Goal: Task Accomplishment & Management: Manage account settings

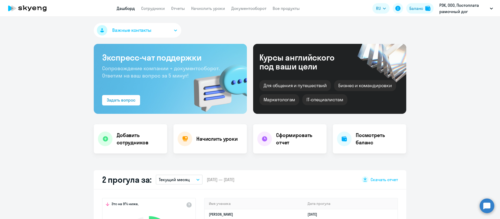
select select "30"
click at [147, 9] on link "Сотрудники" at bounding box center [153, 8] width 24 height 5
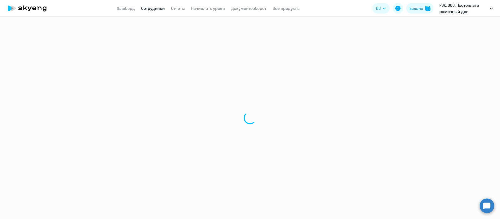
select select "30"
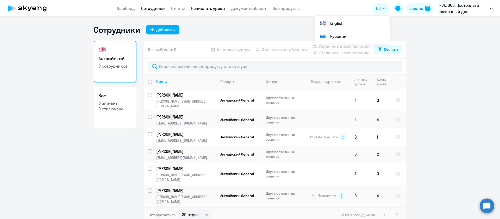
click at [207, 10] on link "Начислить уроки" at bounding box center [208, 8] width 34 height 5
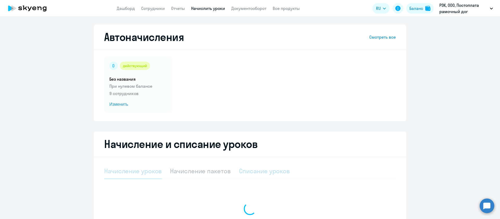
click at [261, 171] on div "Списание уроков" at bounding box center [264, 170] width 51 height 8
select select "10"
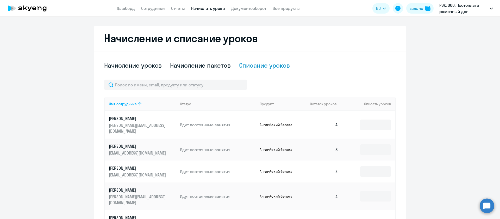
scroll to position [117, 0]
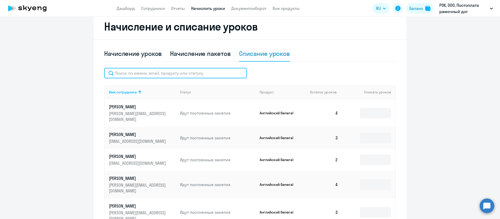
click at [166, 71] on input "text" at bounding box center [175, 73] width 143 height 10
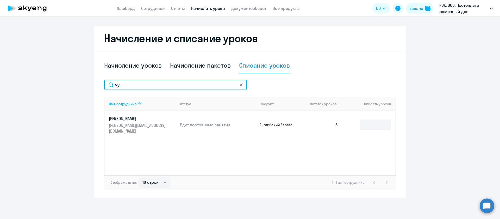
scroll to position [106, 0]
type input "чу"
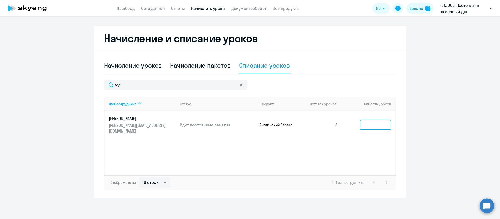
click at [380, 122] on input at bounding box center [375, 124] width 31 height 10
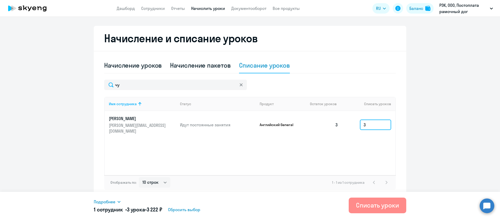
type input "3"
click at [379, 202] on div "Списать уроки" at bounding box center [377, 205] width 43 height 8
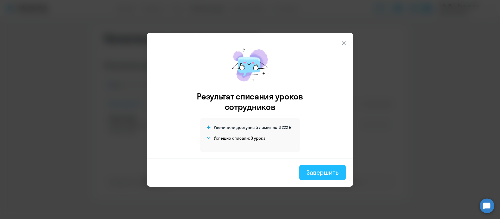
click at [330, 175] on div "Завершить" at bounding box center [323, 172] width 32 height 8
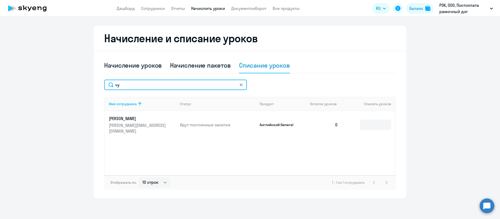
click at [154, 87] on input "чу" at bounding box center [175, 84] width 143 height 10
type input "куты"
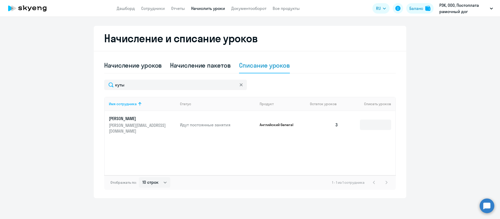
click at [393, 125] on div "Имя сотрудника Статус Продукт Остаток уроков Списать уроков Кутырев Александр М…" at bounding box center [250, 136] width 292 height 78
click at [373, 126] on input at bounding box center [375, 124] width 31 height 10
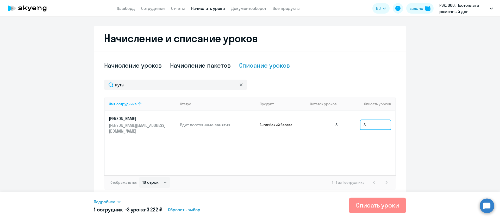
type input "3"
click at [363, 212] on button "Списать уроки" at bounding box center [378, 205] width 58 height 16
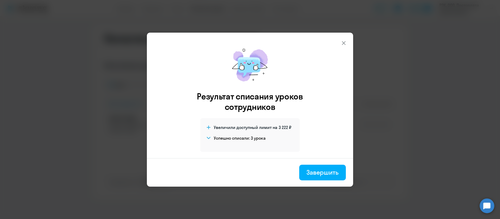
click at [345, 43] on icon at bounding box center [344, 43] width 6 height 6
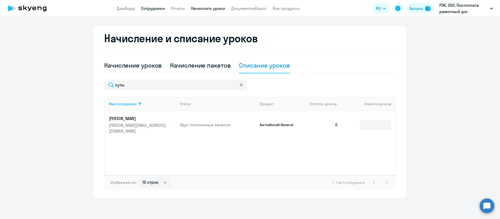
click at [147, 10] on link "Сотрудники" at bounding box center [153, 8] width 24 height 5
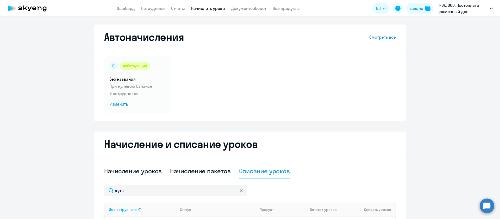
select select "30"
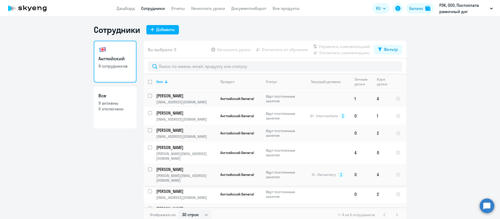
scroll to position [37, 0]
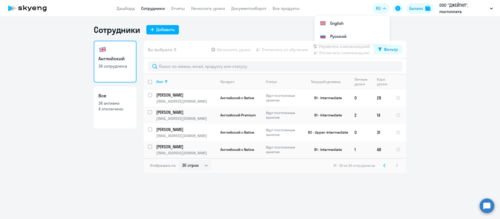
select select "30"
click at [383, 165] on svg-icon at bounding box center [384, 165] width 6 height 6
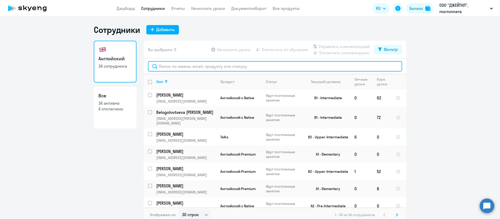
click at [179, 68] on input "text" at bounding box center [275, 66] width 254 height 10
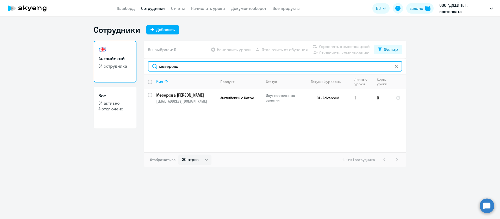
type input "мезерова"
